Goal: Navigation & Orientation: Find specific page/section

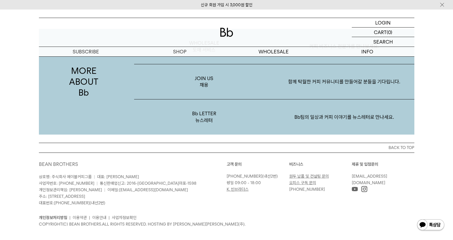
scroll to position [972, 0]
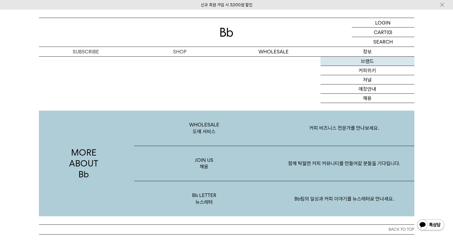
click at [368, 61] on link "브랜드" at bounding box center [367, 61] width 94 height 9
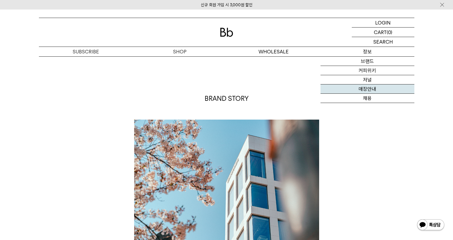
click at [372, 89] on link "매장안내" at bounding box center [367, 88] width 94 height 9
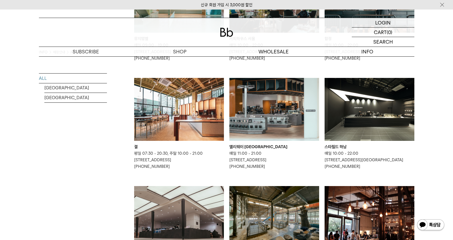
scroll to position [136, 0]
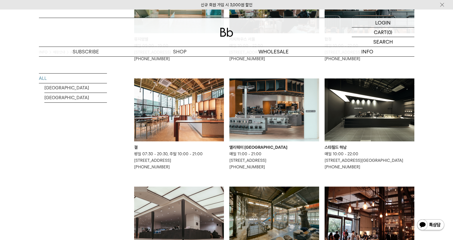
click at [348, 112] on img at bounding box center [369, 109] width 90 height 63
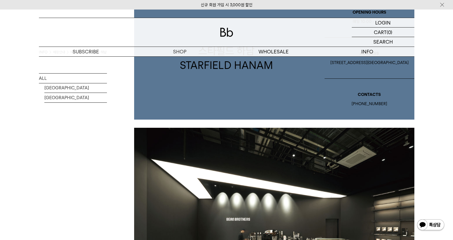
scroll to position [136, 0]
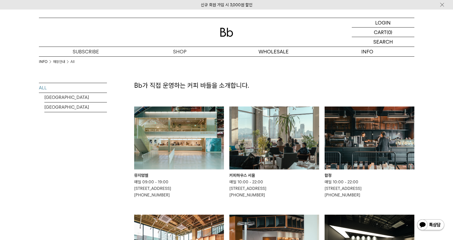
click at [283, 136] on img at bounding box center [274, 137] width 90 height 63
